Goal: Task Accomplishment & Management: Complete application form

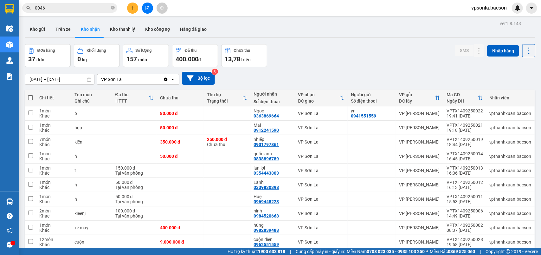
scroll to position [40, 0]
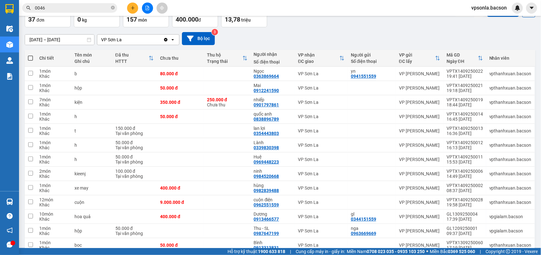
click at [58, 10] on input "0046" at bounding box center [72, 7] width 75 height 7
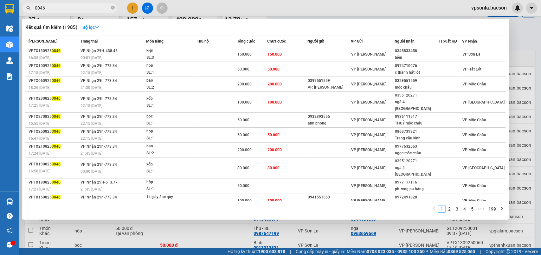
click at [58, 10] on input "0046" at bounding box center [72, 7] width 75 height 7
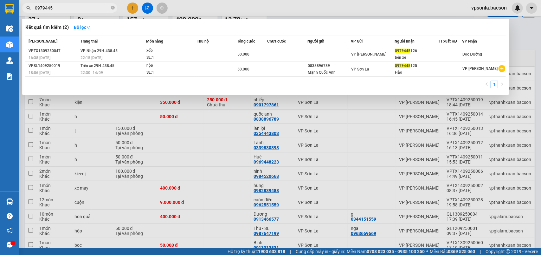
click at [70, 6] on input "0979445" at bounding box center [72, 7] width 75 height 7
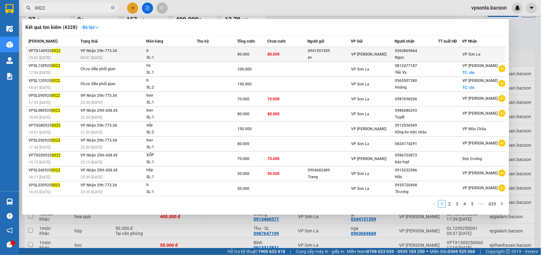
type input "0022"
click at [416, 52] on div "0363869664" at bounding box center [416, 51] width 43 height 7
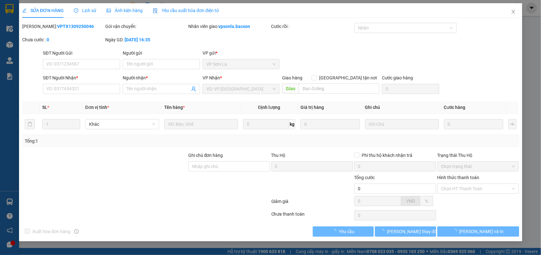
type input "0941551559"
type input "yn"
type input "0363869664"
type input "Ngọc"
type input "80.000"
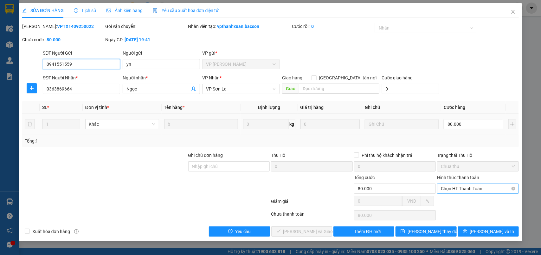
click at [453, 190] on span "Chọn HT Thanh Toán" at bounding box center [478, 189] width 74 height 10
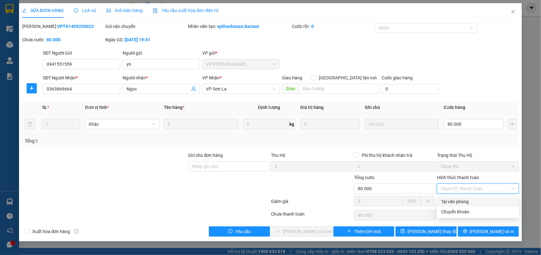
click at [461, 198] on div "Tại văn phòng" at bounding box center [479, 201] width 74 height 7
type input "0"
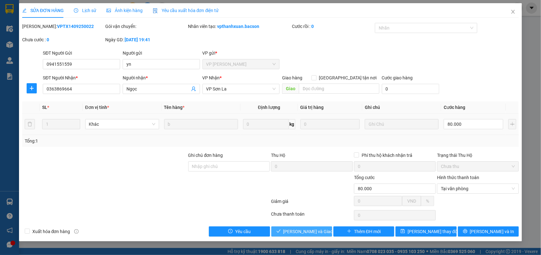
click at [314, 232] on span "[PERSON_NAME] và Giao hàng" at bounding box center [314, 231] width 61 height 7
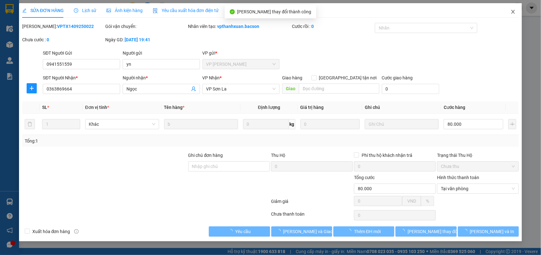
click at [515, 13] on icon "close" at bounding box center [513, 12] width 3 height 4
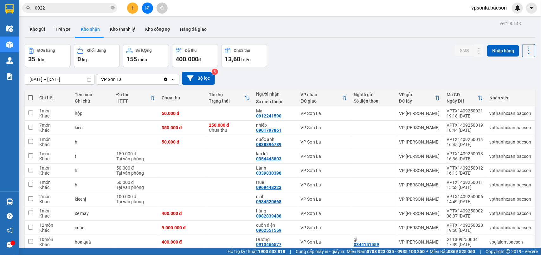
click at [64, 7] on input "0022" at bounding box center [72, 7] width 75 height 7
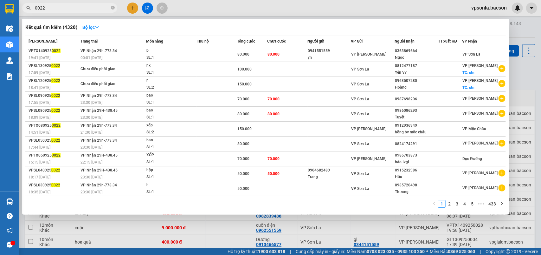
click at [64, 7] on input "0022" at bounding box center [72, 7] width 75 height 7
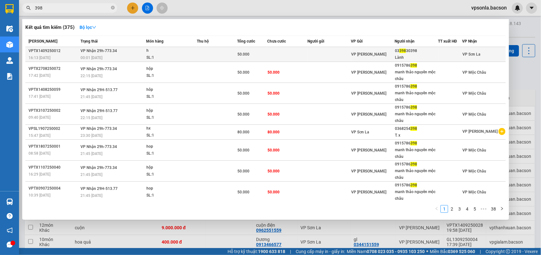
type input "398"
click at [413, 56] on div "Lành" at bounding box center [416, 57] width 43 height 7
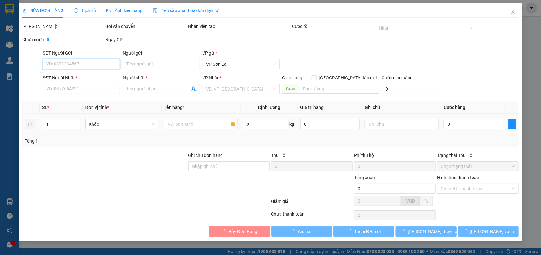
type input "0339830398"
type input "Lành"
type input "50.000"
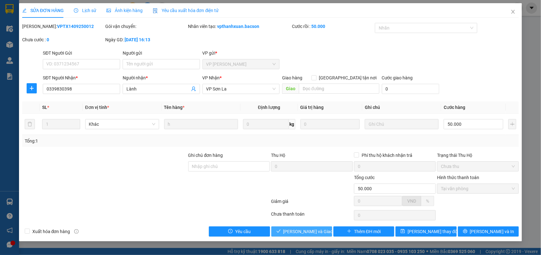
click at [290, 231] on span "[PERSON_NAME] và Giao hàng" at bounding box center [314, 231] width 61 height 7
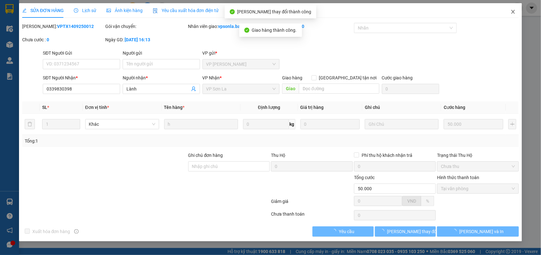
click at [512, 10] on icon "close" at bounding box center [513, 11] width 5 height 5
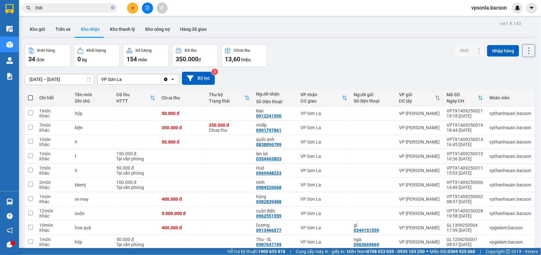
click at [62, 3] on span "398" at bounding box center [69, 8] width 95 height 10
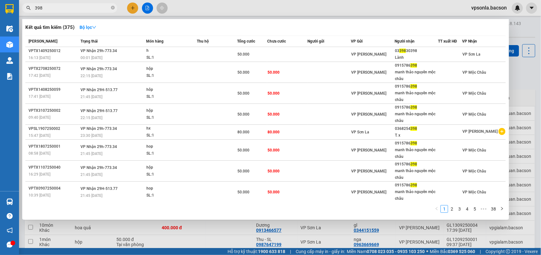
click at [62, 3] on span "398" at bounding box center [69, 8] width 95 height 10
click at [78, 6] on input "398" at bounding box center [72, 7] width 75 height 7
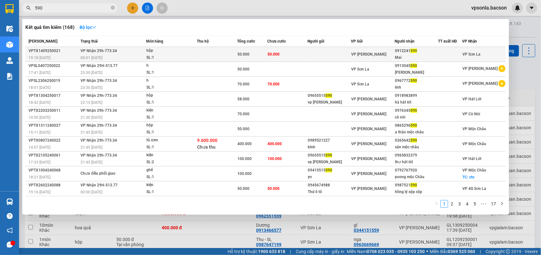
type input "590"
click at [426, 55] on div "Mai" at bounding box center [416, 57] width 43 height 7
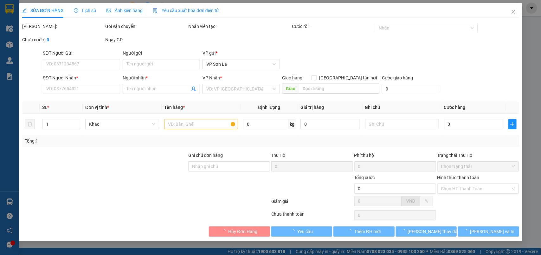
type input "0912241590"
type input "Mai"
type input "50.000"
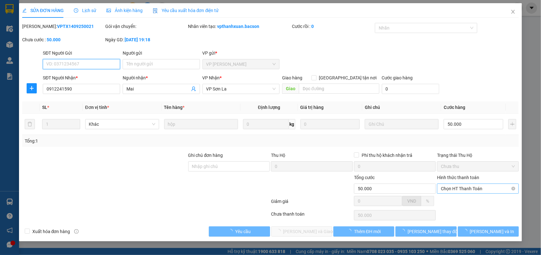
click at [454, 185] on span "Chọn HT Thanh Toán" at bounding box center [478, 189] width 74 height 10
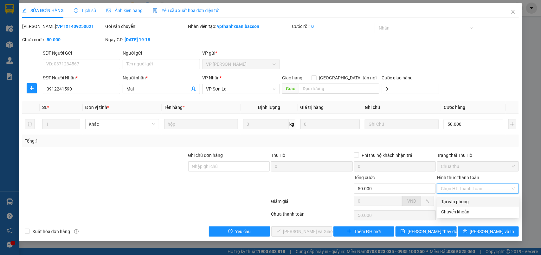
click at [453, 203] on div "Tại văn phòng" at bounding box center [479, 201] width 74 height 7
type input "0"
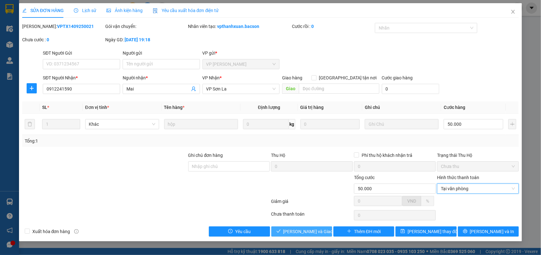
click at [317, 233] on span "[PERSON_NAME] và Giao hàng" at bounding box center [314, 231] width 61 height 7
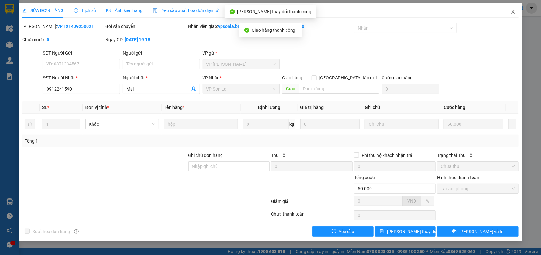
click at [515, 10] on icon "close" at bounding box center [513, 11] width 5 height 5
click at [515, 10] on img at bounding box center [518, 8] width 6 height 6
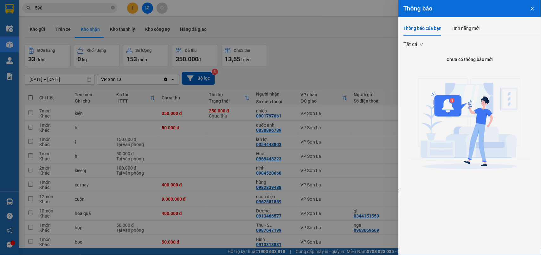
click at [334, 91] on div at bounding box center [270, 127] width 541 height 255
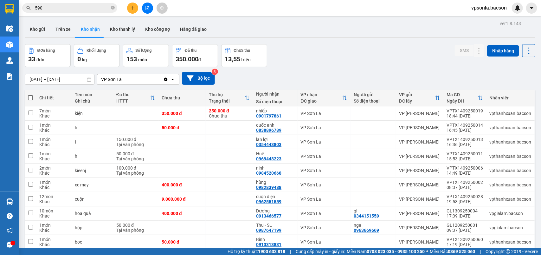
click at [316, 82] on div "[DATE] – [DATE] Press the down arrow key to interact with the calendar and sele…" at bounding box center [280, 78] width 511 height 13
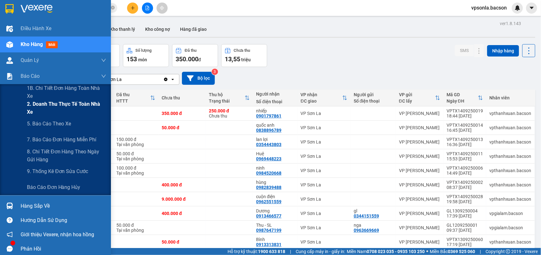
click at [42, 108] on span "2. Doanh thu thực tế toàn nhà xe" at bounding box center [66, 108] width 79 height 16
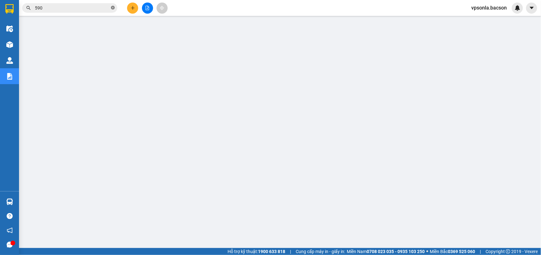
click at [114, 8] on icon "close-circle" at bounding box center [113, 8] width 4 height 4
click at [22, 11] on div at bounding box center [62, 8] width 124 height 10
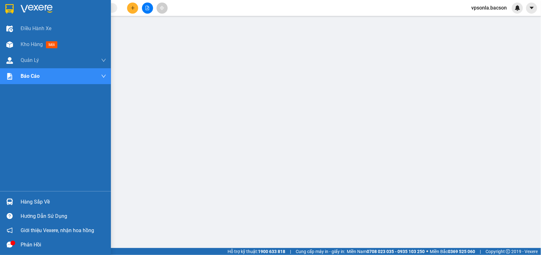
click at [13, 11] on img at bounding box center [9, 9] width 8 height 10
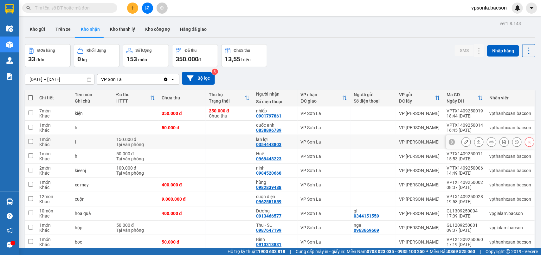
click at [478, 140] on div at bounding box center [479, 142] width 10 height 10
click at [476, 143] on button at bounding box center [479, 141] width 9 height 11
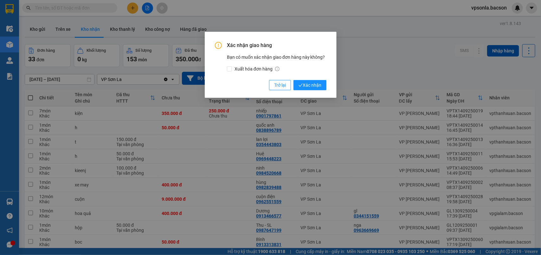
click at [294, 80] on button "Xác nhận" at bounding box center [310, 85] width 33 height 10
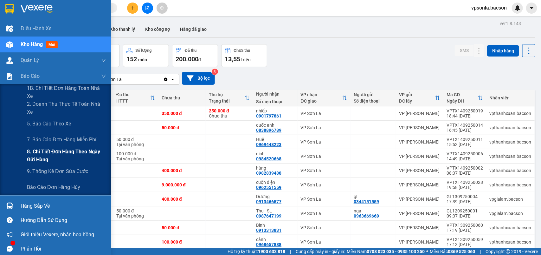
click at [34, 151] on span "8. Chi tiết đơn hàng theo ngày gửi hàng" at bounding box center [66, 155] width 79 height 16
